Goal: Answer question/provide support: Share knowledge or assist other users

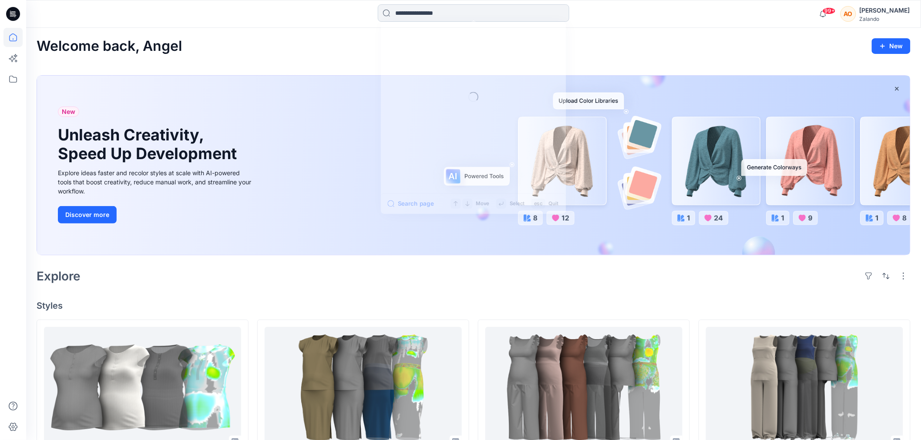
click at [434, 15] on input at bounding box center [473, 12] width 191 height 17
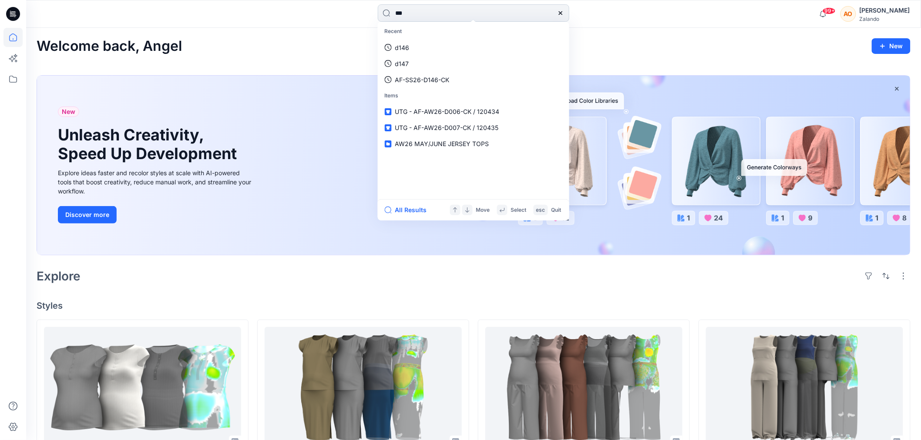
type input "****"
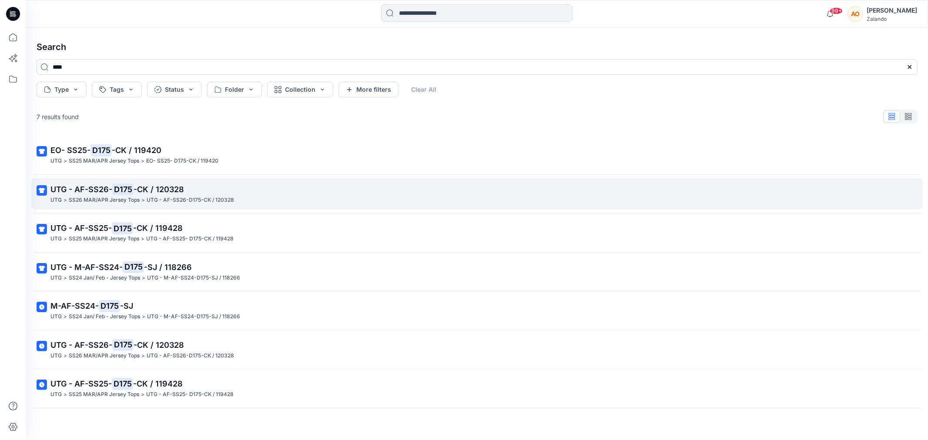
click at [271, 190] on p "UTG - AF-SS26- D175 -CK / 120328" at bounding box center [476, 190] width 852 height 12
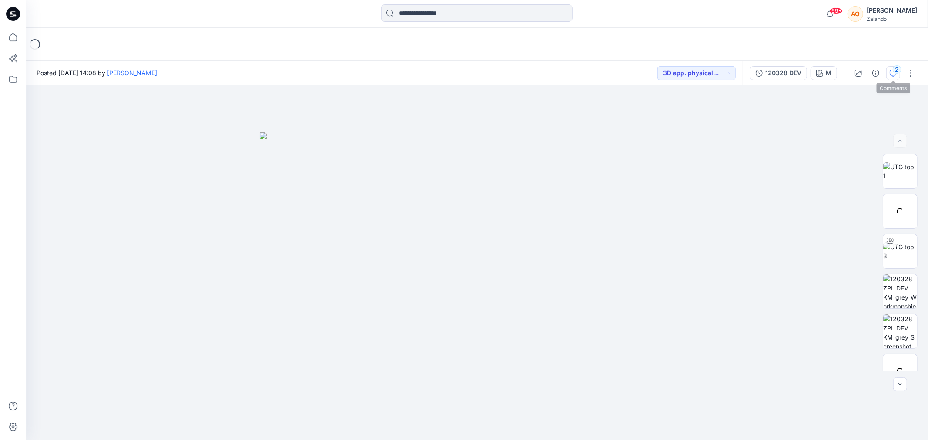
click at [891, 72] on icon "button" at bounding box center [893, 73] width 7 height 7
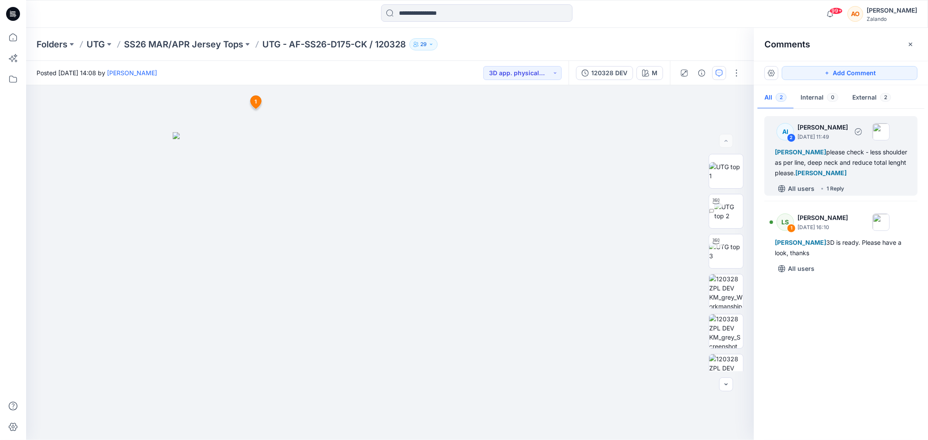
click at [893, 173] on div "[PERSON_NAME] please check - less shoulder as per line, deep neck and reduce to…" at bounding box center [841, 162] width 132 height 31
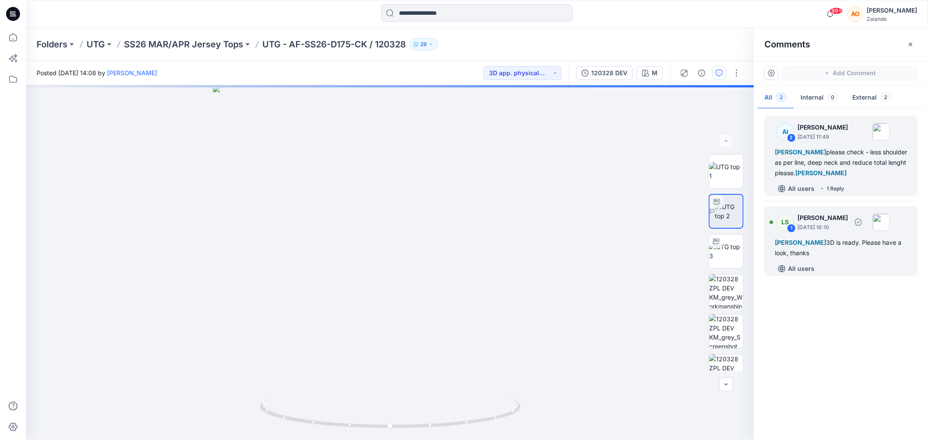
click at [866, 263] on div "All users" at bounding box center [846, 269] width 143 height 14
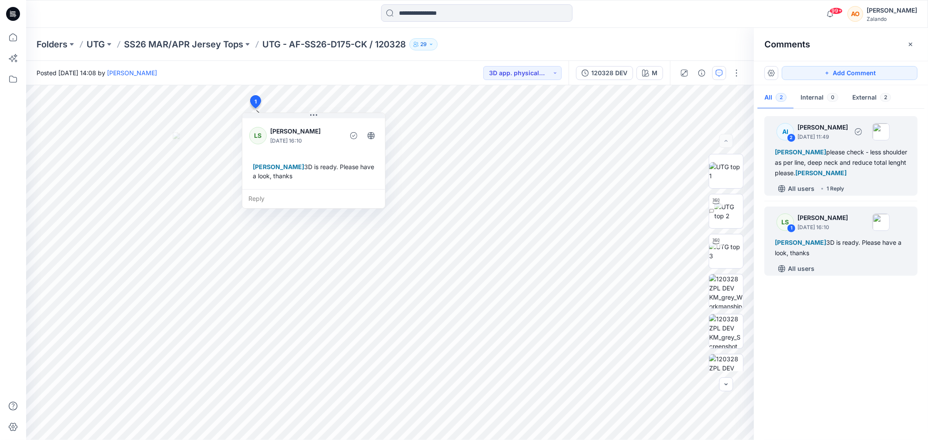
click at [880, 184] on div "All users 1 Reply" at bounding box center [846, 189] width 143 height 14
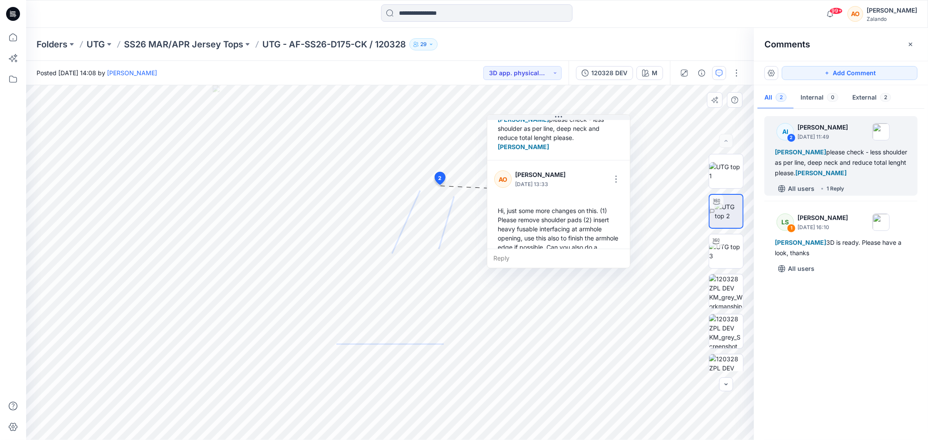
scroll to position [115, 0]
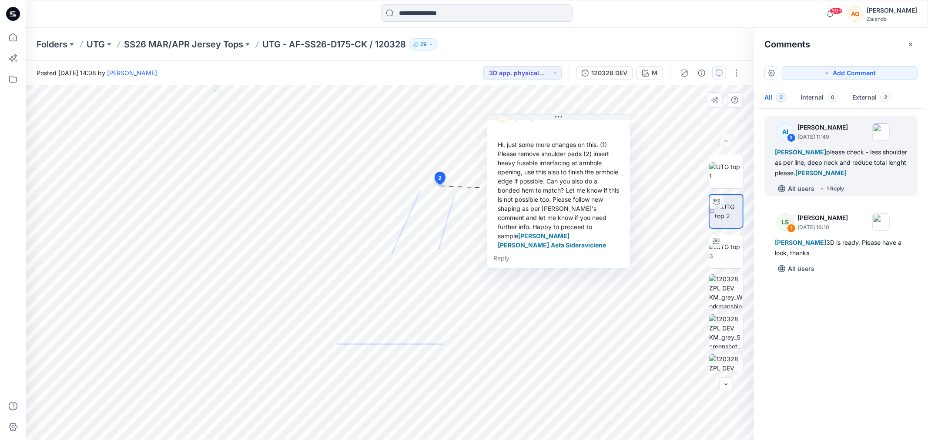
click at [531, 180] on div "Hi, just some more changes on this. (1) Please remove shoulder pads (2) insert …" at bounding box center [558, 200] width 129 height 126
click at [577, 181] on div "Hi, just some more changes on this. (1) Please remove shoulder pads (2) insert …" at bounding box center [558, 200] width 129 height 126
click at [576, 172] on div "Hi, just some more changes on this. (1) Please remove shoulder pads (2) insert …" at bounding box center [558, 200] width 129 height 126
click at [573, 170] on div "Hi, just some more changes on this. (1) Please remove shoulder pads (2) insert …" at bounding box center [558, 200] width 129 height 126
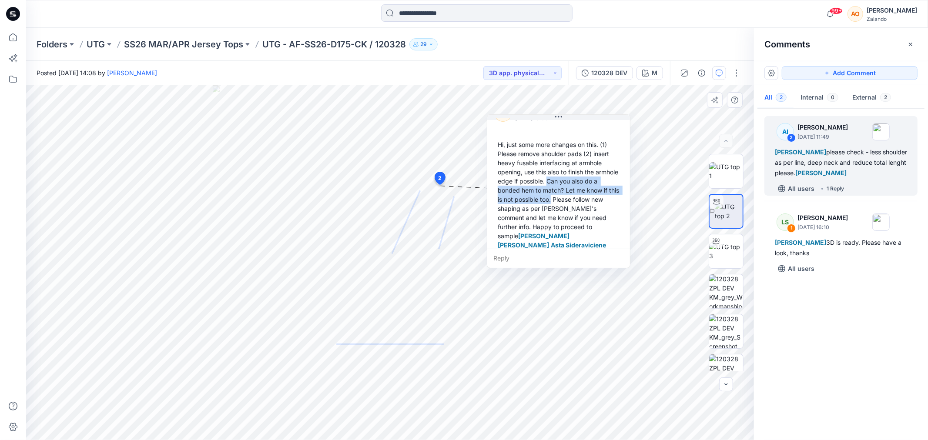
drag, startPoint x: 573, startPoint y: 170, endPoint x: 562, endPoint y: 192, distance: 24.9
click at [562, 192] on div "Hi, just some more changes on this. (1) Please remove shoulder pads (2) insert …" at bounding box center [558, 200] width 129 height 126
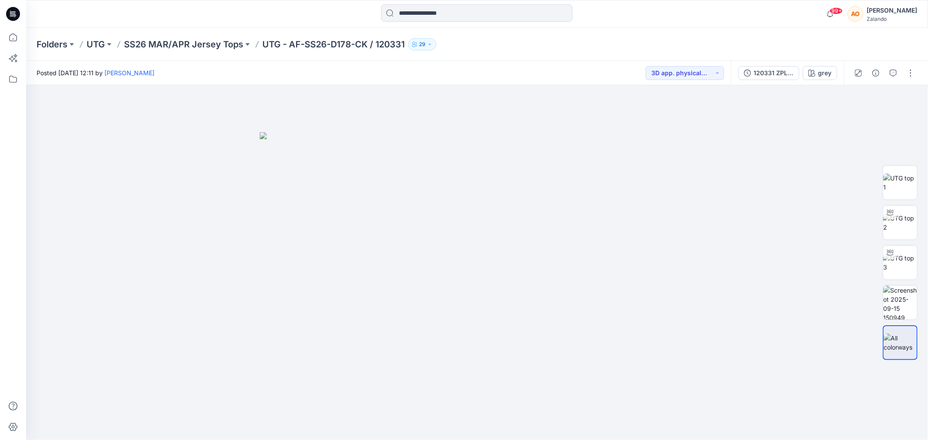
click at [896, 65] on div at bounding box center [884, 73] width 81 height 24
click at [890, 71] on icon "button" at bounding box center [893, 73] width 7 height 7
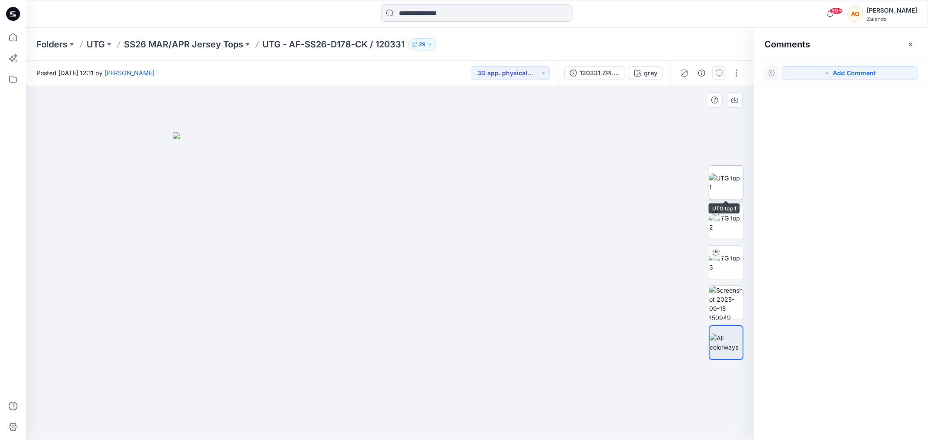
click at [723, 176] on img at bounding box center [726, 183] width 34 height 18
click at [737, 229] on img at bounding box center [726, 223] width 34 height 18
drag, startPoint x: 488, startPoint y: 250, endPoint x: 378, endPoint y: 268, distance: 111.5
click at [378, 268] on div at bounding box center [390, 262] width 728 height 355
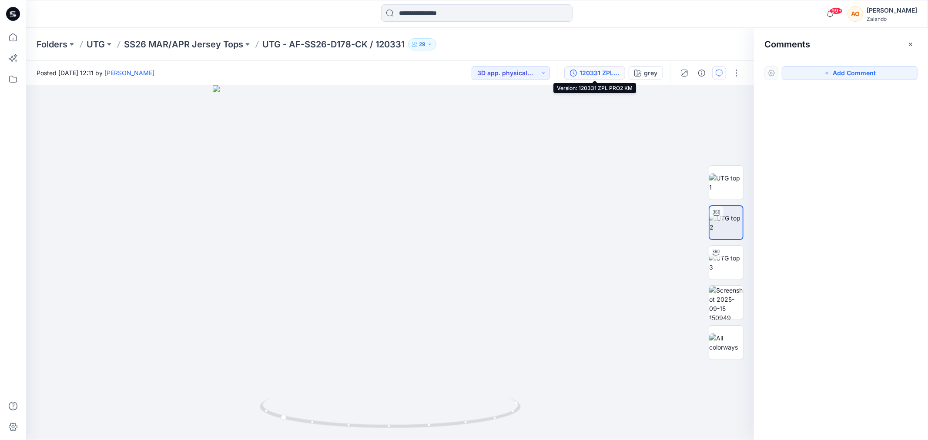
click at [610, 74] on div "120331 ZPL PRO2 KM" at bounding box center [600, 73] width 40 height 10
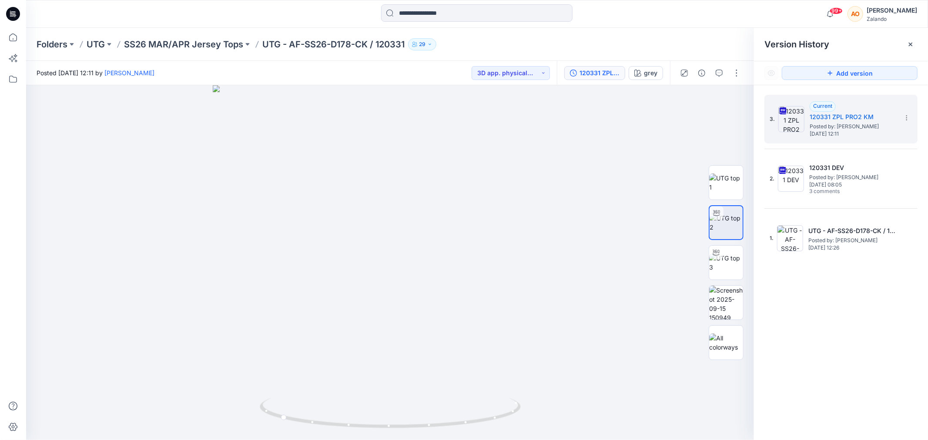
click at [627, 67] on div "120331 ZPL PRO2 KM grey" at bounding box center [613, 73] width 113 height 24
click at [645, 69] on div "grey" at bounding box center [650, 73] width 13 height 10
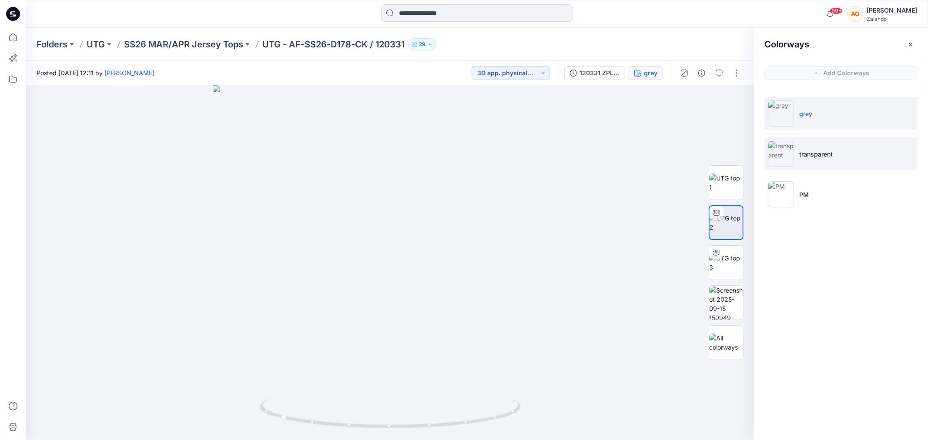
click at [837, 159] on li "transparent" at bounding box center [841, 154] width 153 height 33
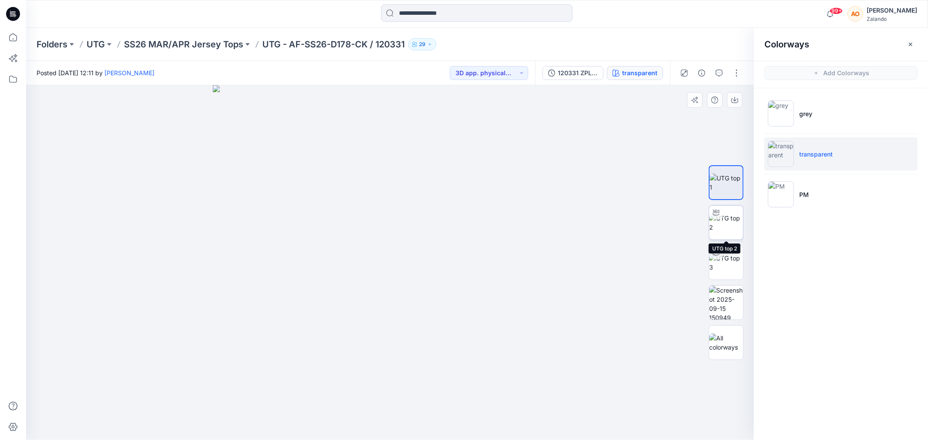
click at [727, 226] on img at bounding box center [726, 223] width 34 height 18
drag, startPoint x: 464, startPoint y: 285, endPoint x: 340, endPoint y: 303, distance: 125.2
click at [340, 303] on div at bounding box center [390, 262] width 728 height 355
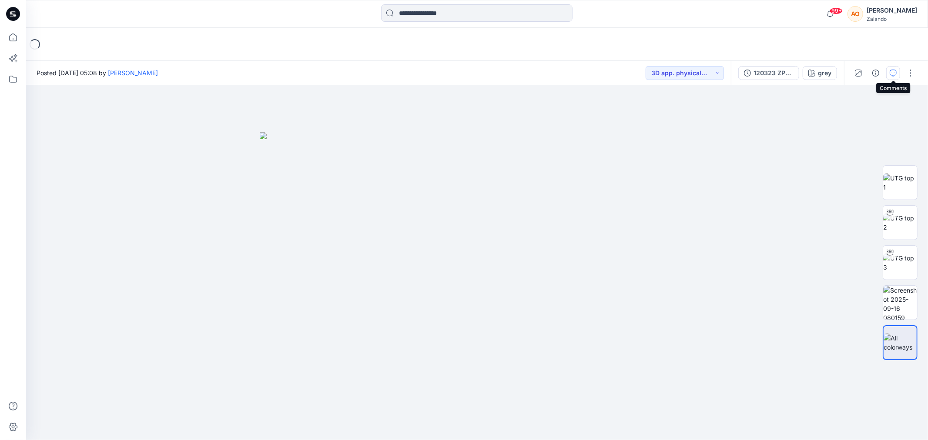
click at [890, 78] on button "button" at bounding box center [893, 73] width 14 height 14
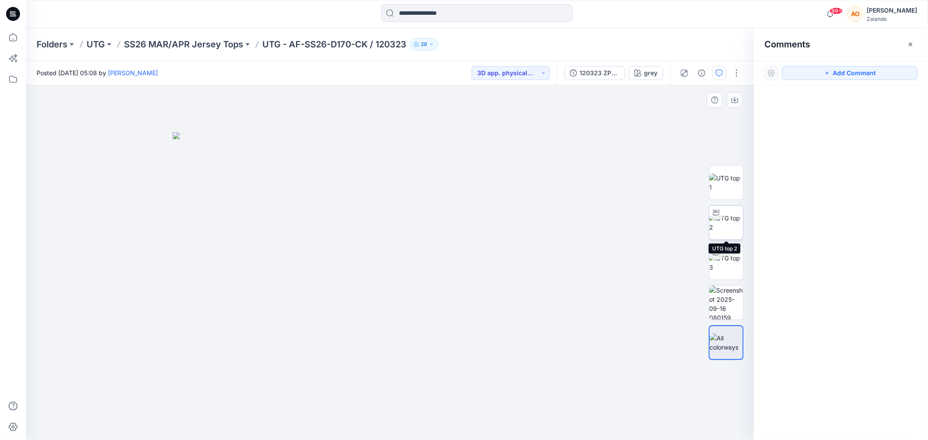
click at [729, 215] on img at bounding box center [726, 223] width 34 height 18
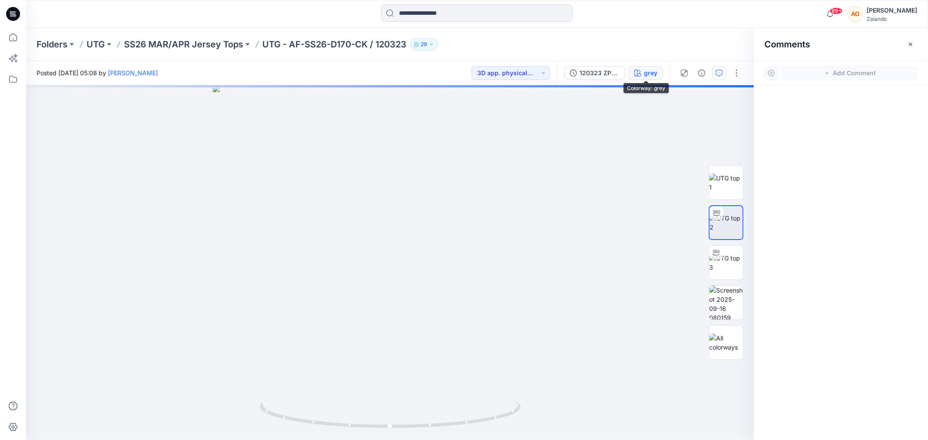
click at [656, 77] on div "grey" at bounding box center [650, 73] width 13 height 10
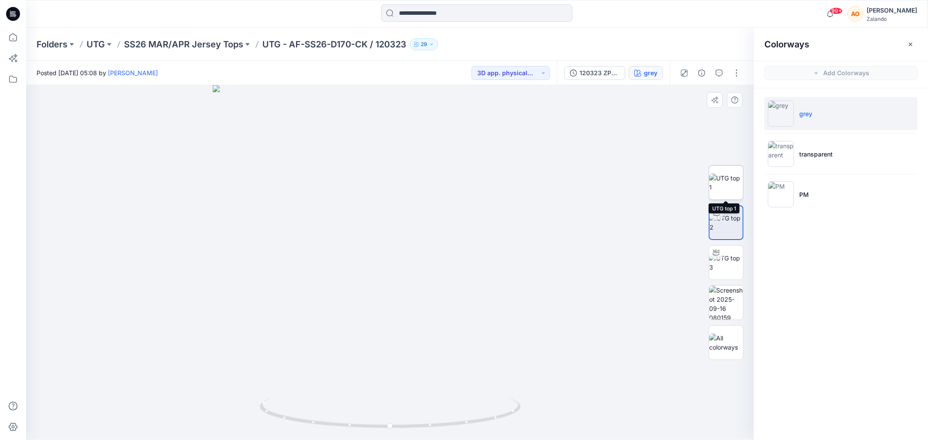
click at [725, 188] on img at bounding box center [726, 183] width 34 height 18
click at [727, 218] on img at bounding box center [726, 223] width 34 height 18
click at [834, 131] on ul "grey transparent PM" at bounding box center [841, 153] width 174 height 131
click at [836, 143] on li "transparent" at bounding box center [841, 154] width 153 height 33
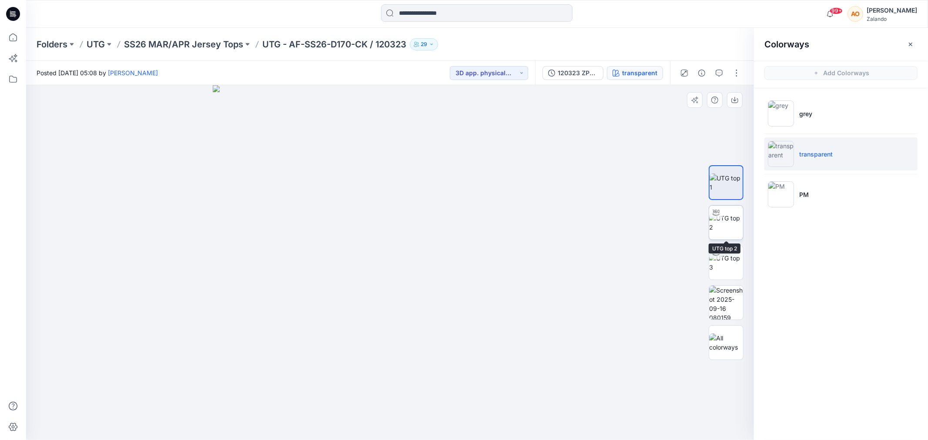
click at [714, 218] on div at bounding box center [716, 213] width 14 height 14
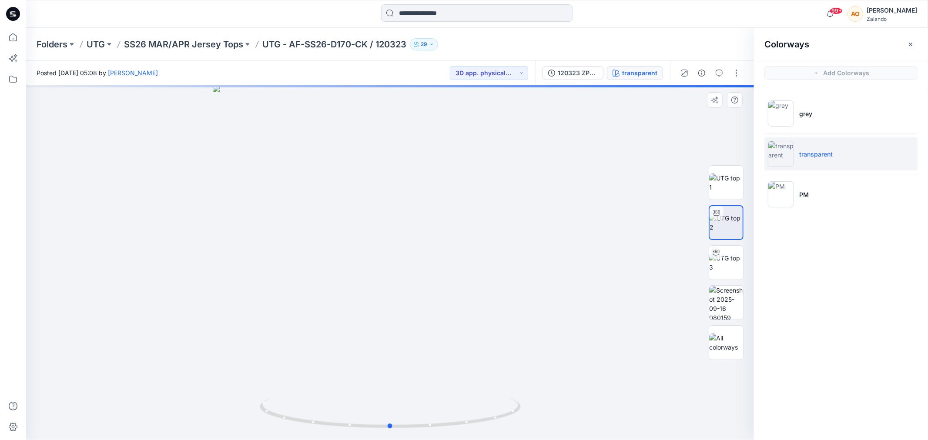
click at [380, 269] on div at bounding box center [390, 262] width 728 height 355
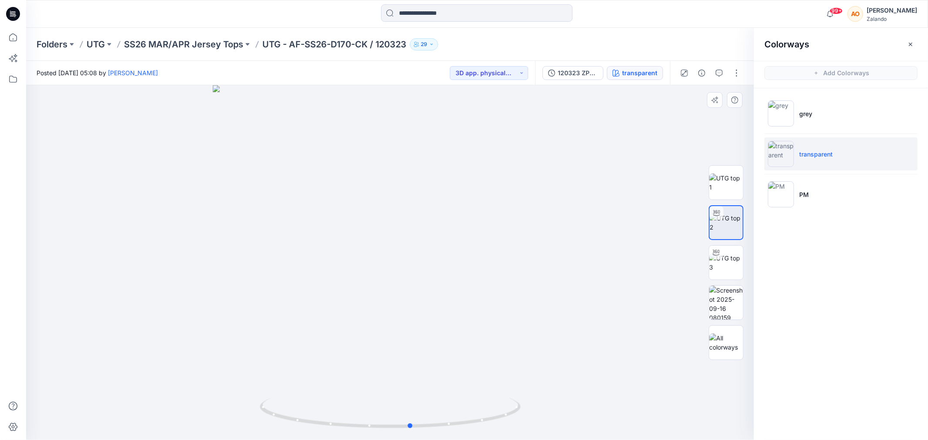
drag, startPoint x: 407, startPoint y: 429, endPoint x: 157, endPoint y: 412, distance: 250.8
click at [157, 412] on div at bounding box center [390, 262] width 728 height 355
